Goal: Information Seeking & Learning: Learn about a topic

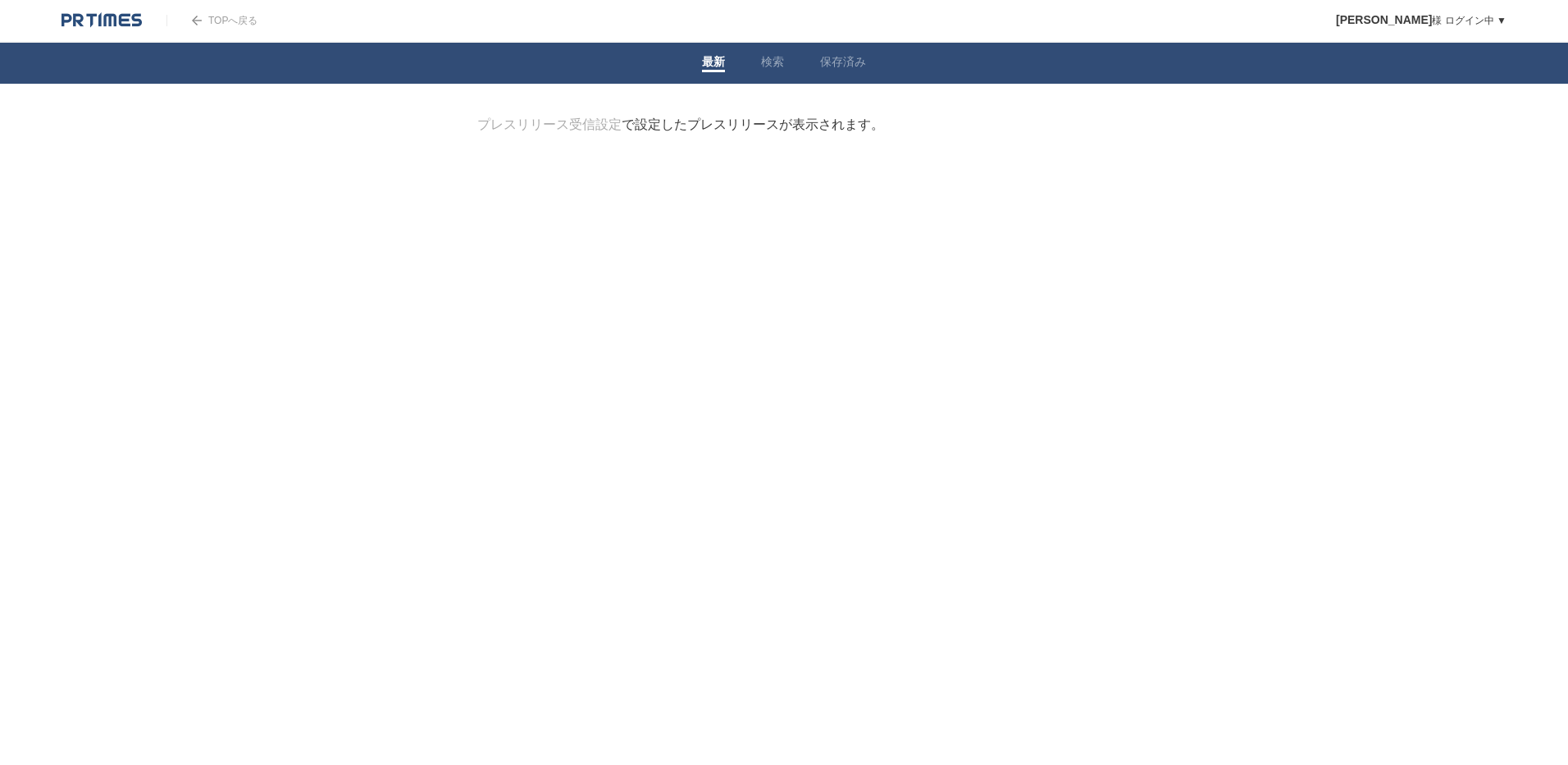
click at [711, 69] on link "最新" at bounding box center [713, 63] width 23 height 17
click at [805, 61] on li "保存済み" at bounding box center [843, 63] width 82 height 41
click at [772, 60] on link "検索" at bounding box center [773, 63] width 23 height 17
click at [701, 121] on input "検索ワードを入力" at bounding box center [761, 144] width 567 height 55
type input "キャッシュレス決済"
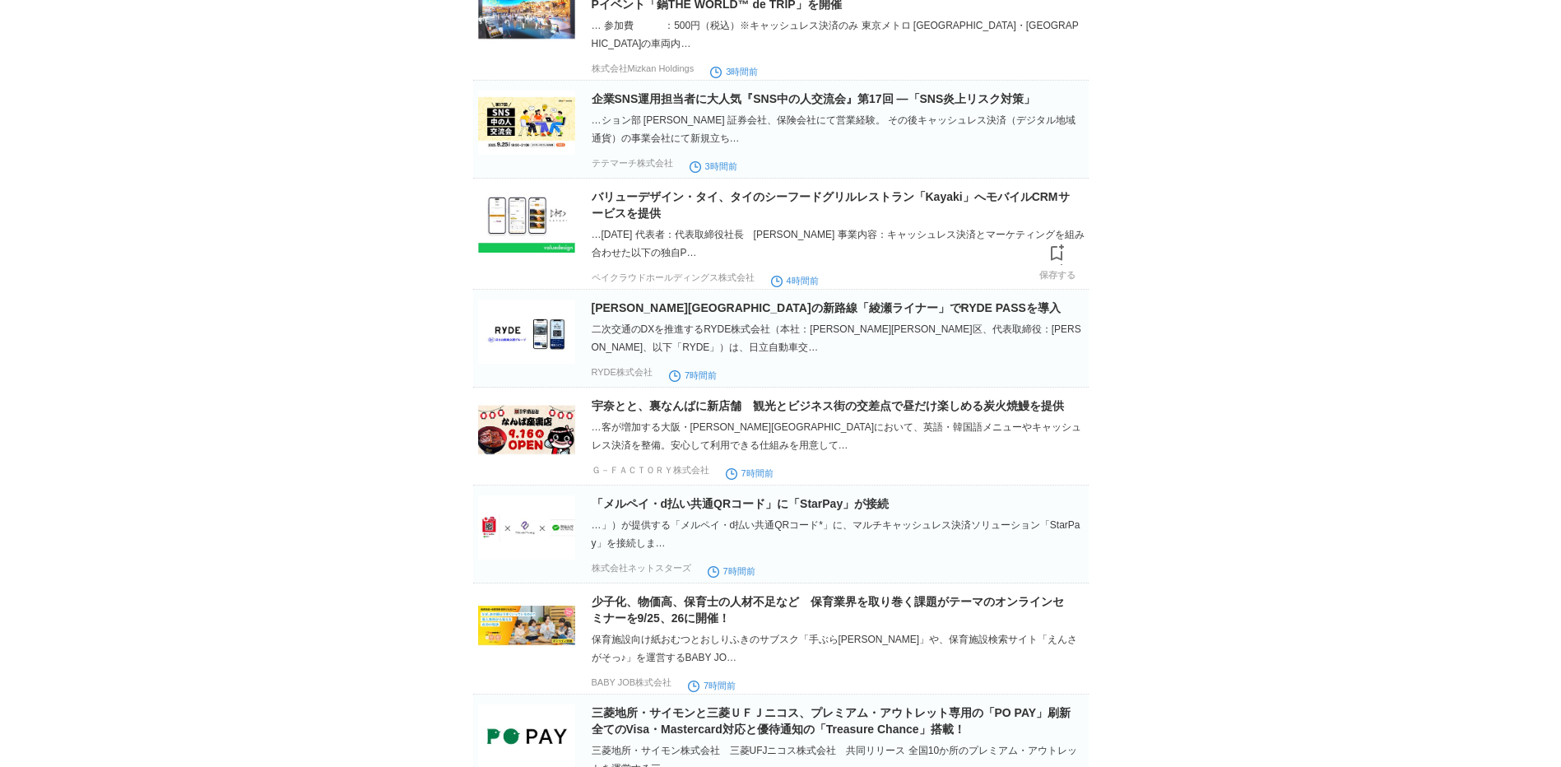
scroll to position [289, 0]
click at [702, 499] on link "「メルペイ・d払い共通QRコード」に「StarPay」が接続" at bounding box center [741, 502] width 298 height 13
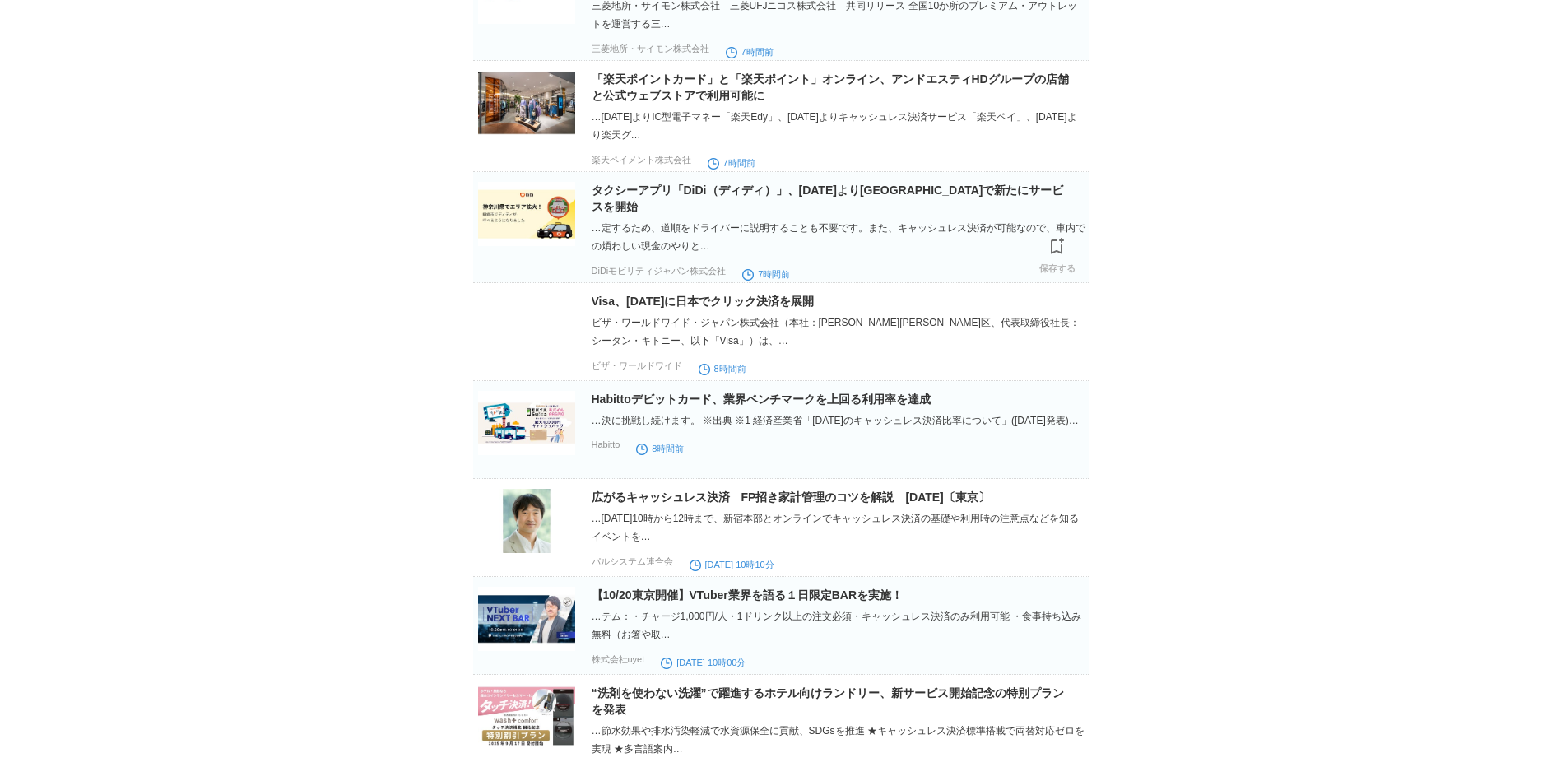
scroll to position [1033, 0]
click at [648, 294] on link "Visa、[DATE]に日本でクリック決済を展開" at bounding box center [703, 300] width 223 height 13
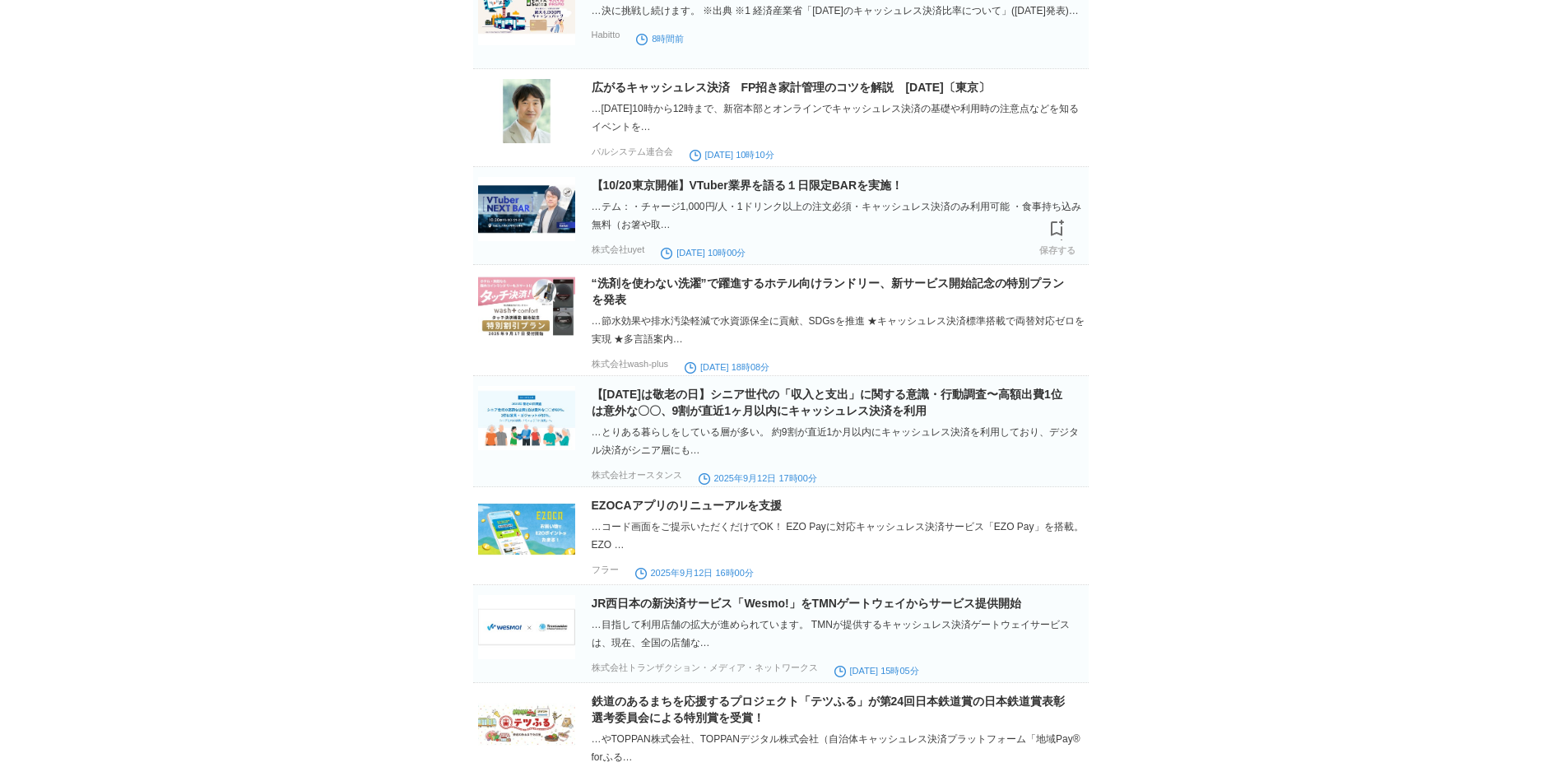
scroll to position [1443, 0]
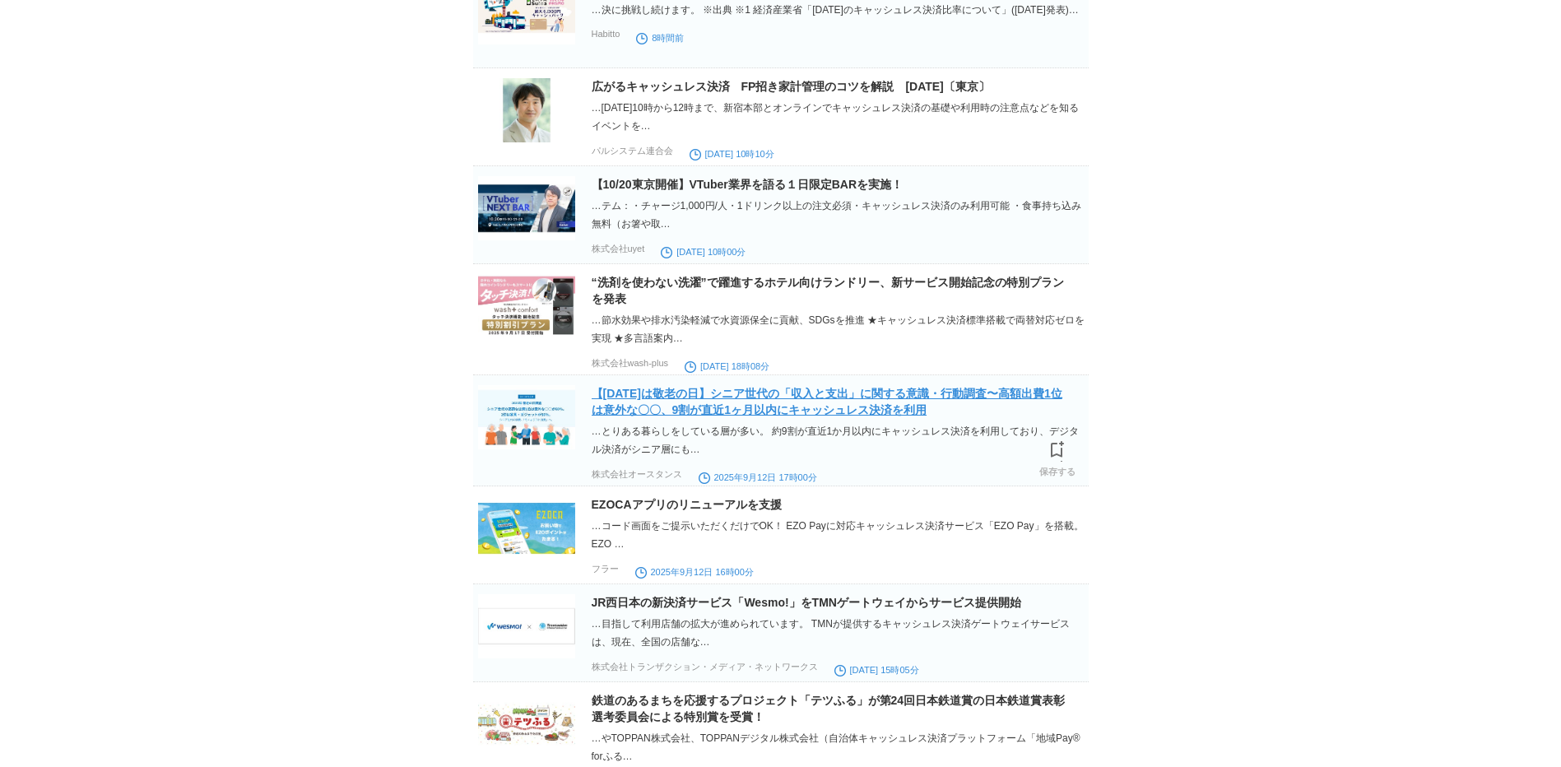
click at [704, 395] on link "【[DATE]は敬老の日】シニア世代の「収入と支出」に関する意識・行動調査〜高額出費1位は意外な〇〇、9割が直近1ヶ月以内にキャッシュレス決済を利用" at bounding box center [827, 402] width 471 height 30
